Goal: Information Seeking & Learning: Learn about a topic

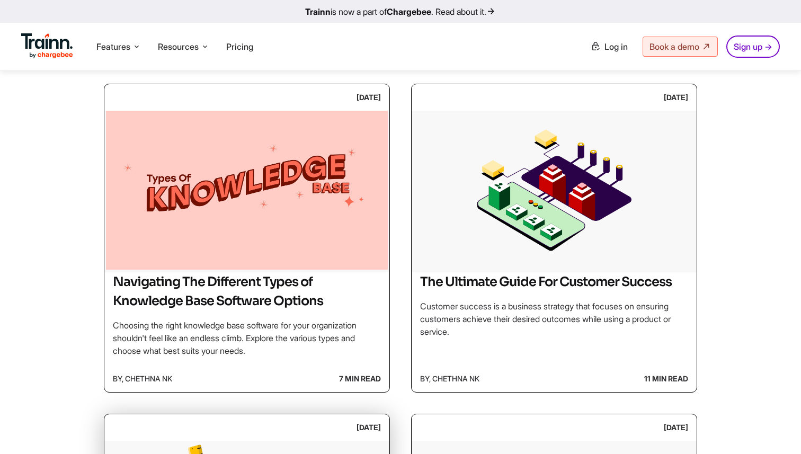
scroll to position [223, 0]
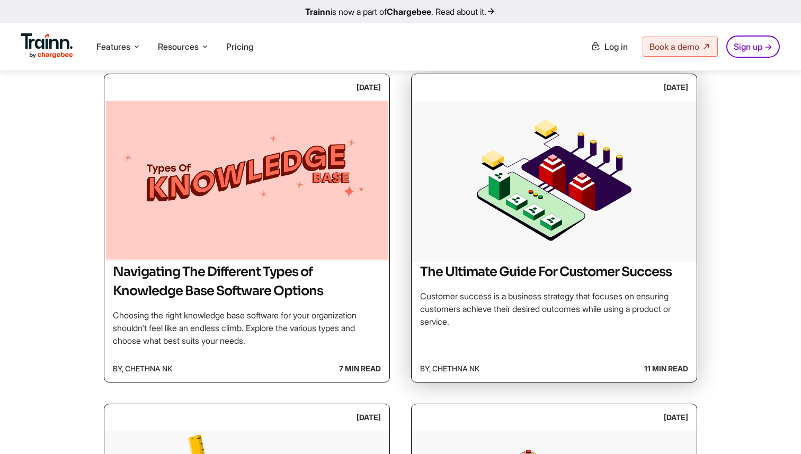
click at [631, 230] on img at bounding box center [553, 180] width 285 height 159
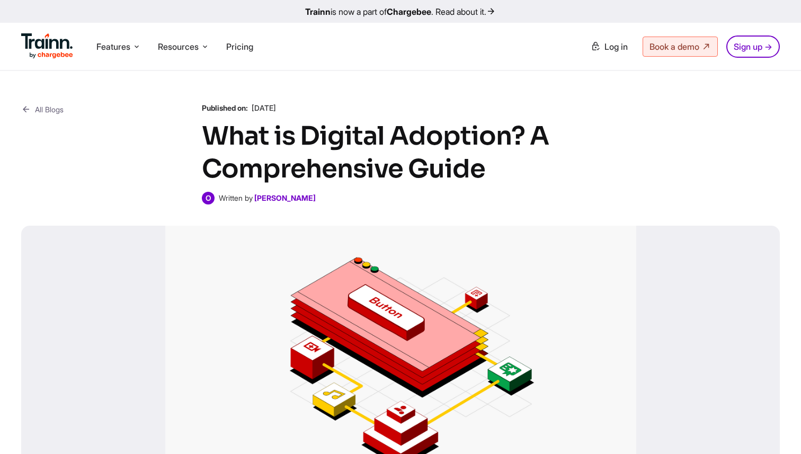
click at [572, 207] on div "All Blogs Published on: [DATE] What is Digital Adoption? A Comprehensive Guide …" at bounding box center [400, 296] width 801 height 451
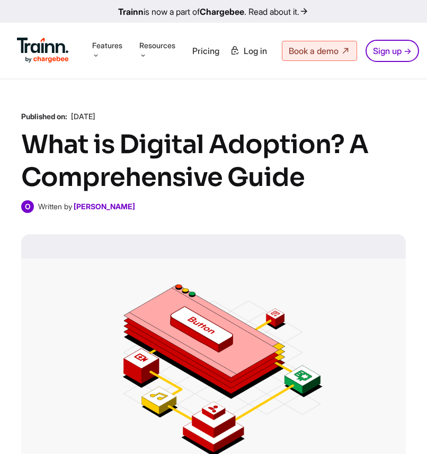
click at [382, 103] on div "All Blogs Published on: [DATE] What is Digital Adoption? A Comprehensive Guide …" at bounding box center [213, 304] width 427 height 451
click at [358, 133] on h1 "What is Digital Adoption? A Comprehensive Guide" at bounding box center [213, 161] width 384 height 66
